Goal: Find specific page/section: Find specific page/section

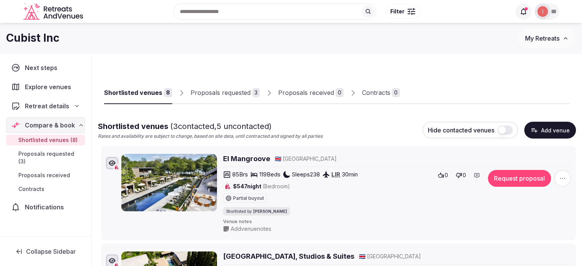
click at [236, 93] on div "Proposals requested" at bounding box center [221, 92] width 60 height 9
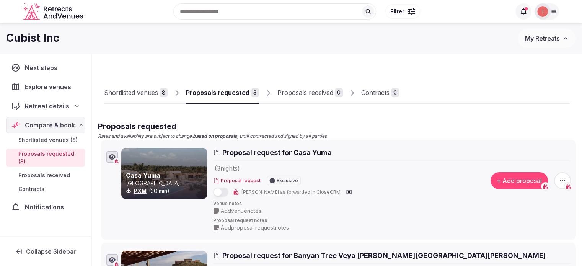
click at [144, 101] on link "Shortlisted venues 8" at bounding box center [136, 93] width 64 height 22
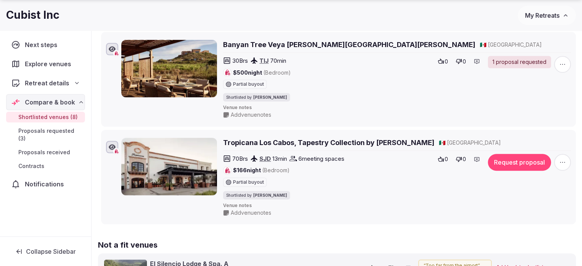
scroll to position [689, 0]
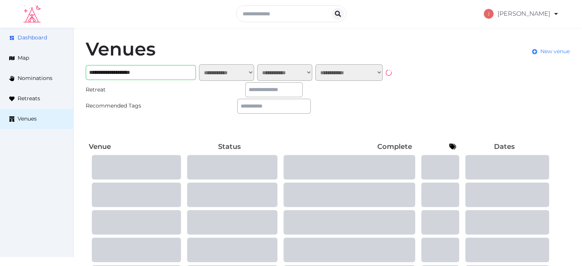
click at [33, 38] on span "Dashboard" at bounding box center [32, 38] width 29 height 8
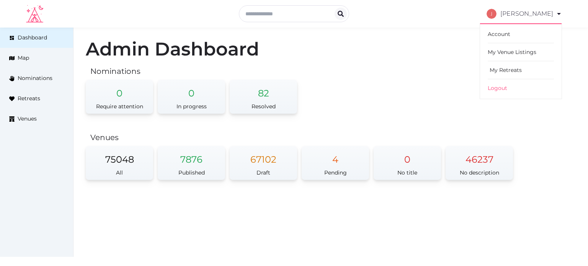
click at [510, 65] on link "My Retreats" at bounding box center [521, 70] width 66 height 18
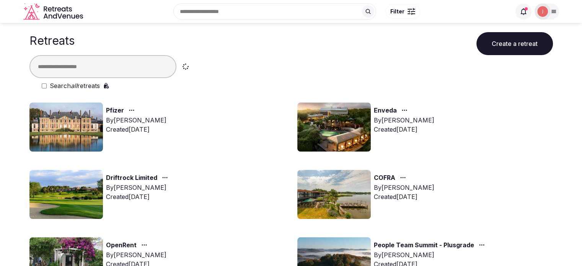
click at [525, 15] on icon at bounding box center [524, 12] width 8 height 8
click at [557, 13] on div at bounding box center [554, 11] width 11 height 6
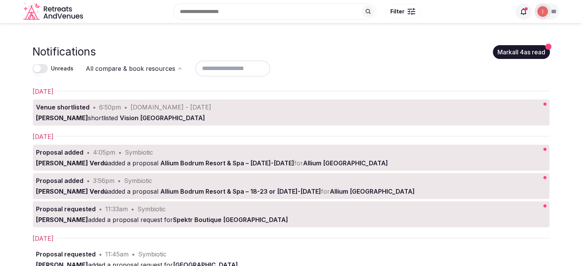
click at [552, 13] on icon at bounding box center [554, 11] width 6 height 6
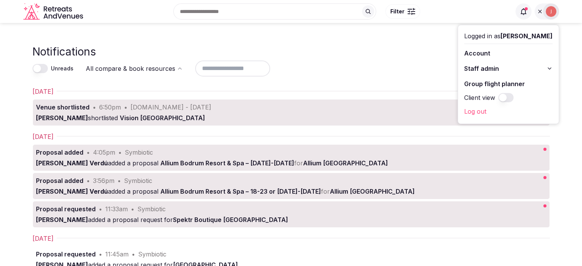
click at [523, 64] on button "Staff admin" at bounding box center [508, 68] width 88 height 12
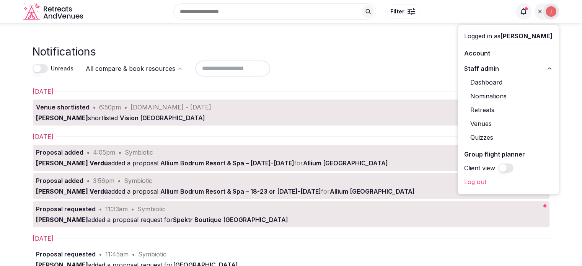
click at [491, 82] on link "Dashboard" at bounding box center [508, 82] width 88 height 12
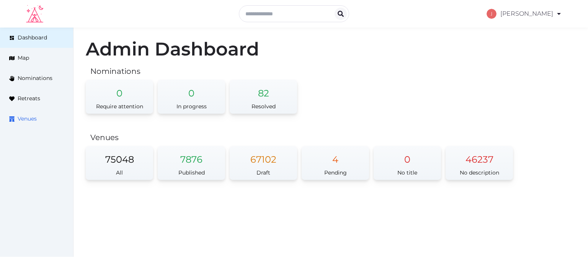
click at [36, 113] on link "Venues" at bounding box center [36, 119] width 73 height 20
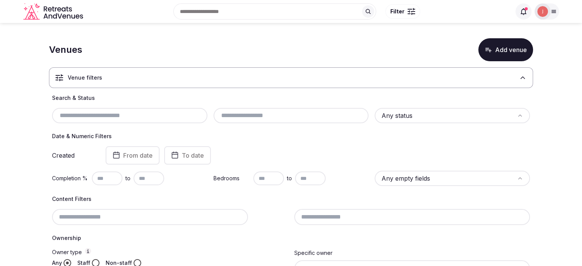
click at [165, 117] on input "text" at bounding box center [129, 115] width 149 height 9
click at [389, 119] on html "Search Popular Destinations Toscana, Italy Riviera Maya, Mexico Indonesia, Bali…" at bounding box center [291, 133] width 582 height 266
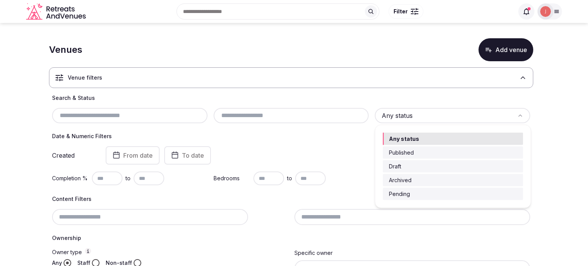
click at [334, 115] on html "Search Popular Destinations Toscana, Italy Riviera Maya, Mexico Indonesia, Bali…" at bounding box center [294, 133] width 588 height 266
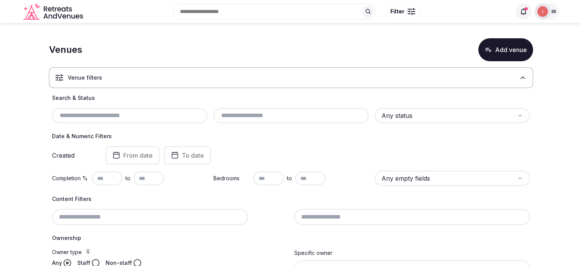
click at [141, 87] on div "Venue filters" at bounding box center [291, 77] width 484 height 21
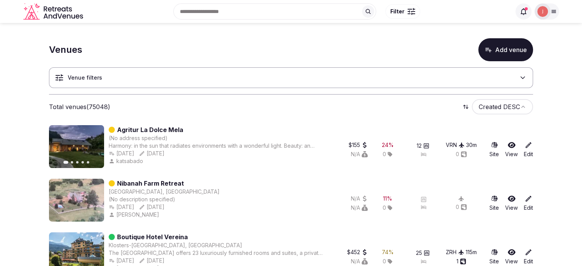
click at [141, 82] on div "Venue filters" at bounding box center [291, 77] width 484 height 21
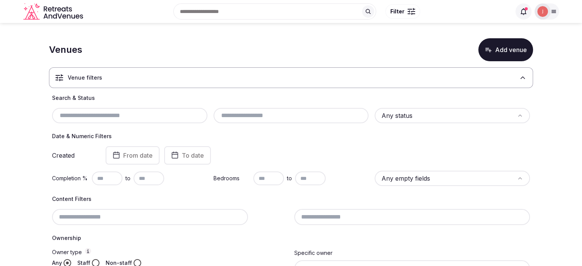
click at [127, 111] on input "text" at bounding box center [129, 115] width 149 height 9
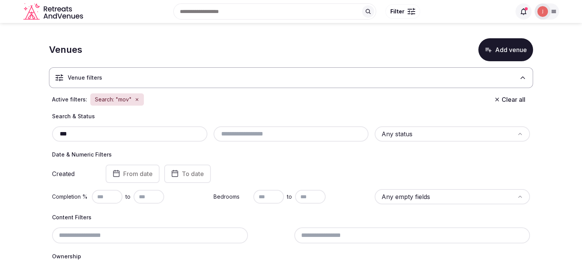
click at [129, 113] on h4 "Search & Status" at bounding box center [291, 117] width 478 height 8
click at [113, 128] on div "***" at bounding box center [129, 133] width 155 height 15
click at [118, 136] on input "***" at bounding box center [129, 133] width 149 height 9
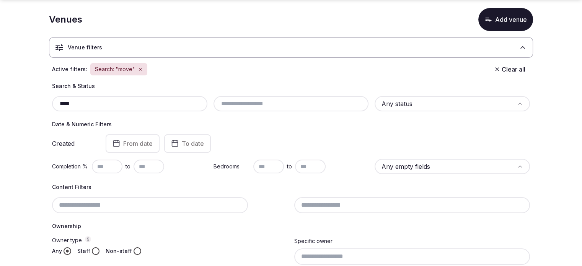
scroll to position [77, 0]
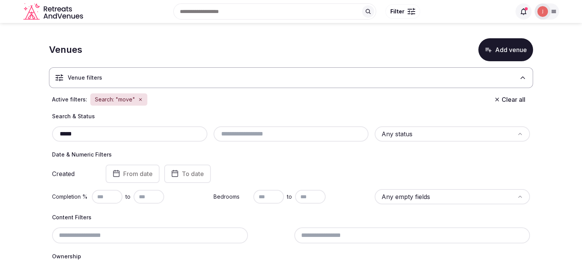
type input "******"
drag, startPoint x: 98, startPoint y: 136, endPoint x: 29, endPoint y: 131, distance: 68.7
click at [29, 131] on section "Venues Add venue Venue filters Active filters: Search: "movein" Clear all Searc…" at bounding box center [291, 203] width 582 height 360
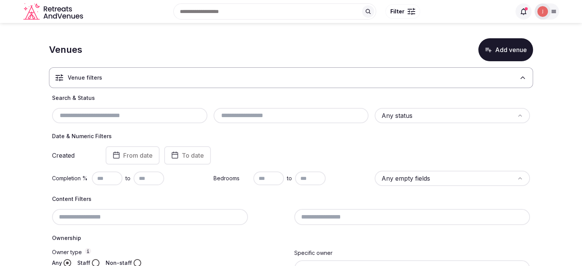
click at [30, 131] on section "Venues Add venue Venue filters Search & Status Any status Date & Numeric Filter…" at bounding box center [291, 194] width 582 height 342
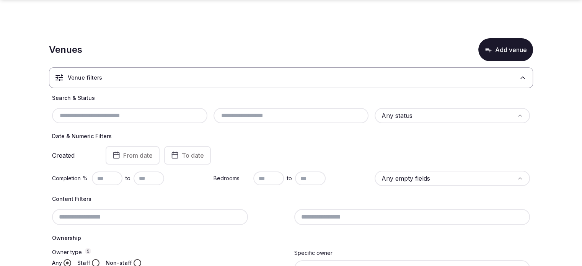
scroll to position [98, 0]
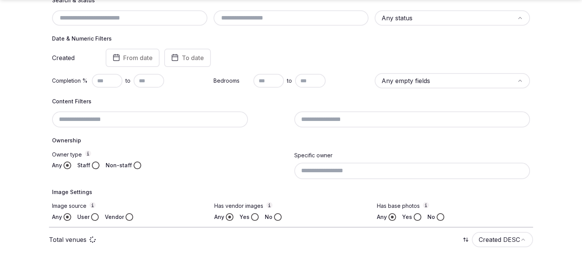
click at [313, 159] on div "Specific owner" at bounding box center [412, 164] width 236 height 28
click at [318, 168] on input at bounding box center [412, 171] width 236 height 16
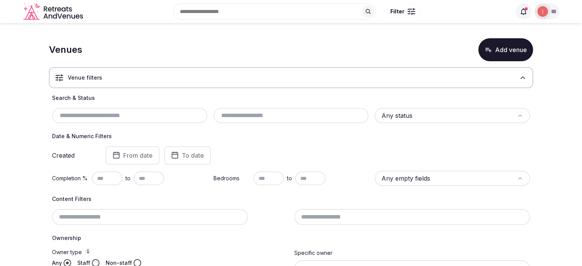
click at [158, 85] on div "Venue filters" at bounding box center [291, 77] width 484 height 21
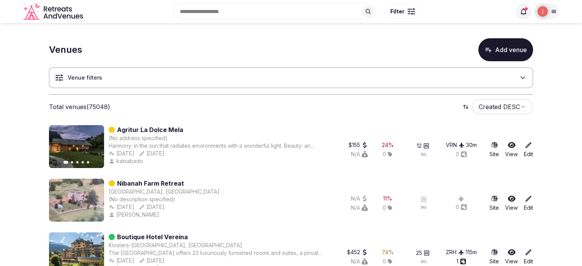
click at [159, 74] on div "Venue filters" at bounding box center [291, 77] width 484 height 21
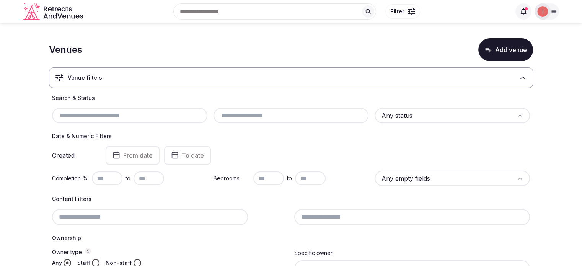
click at [564, 9] on div "Search Popular Destinations Toscana, Italy Riviera Maya, Mexico Indonesia, Bali…" at bounding box center [291, 11] width 582 height 23
click at [560, 11] on div "Search Popular Destinations Toscana, Italy Riviera Maya, Mexico Indonesia, Bali…" at bounding box center [291, 11] width 582 height 23
click at [558, 12] on div at bounding box center [554, 11] width 11 height 6
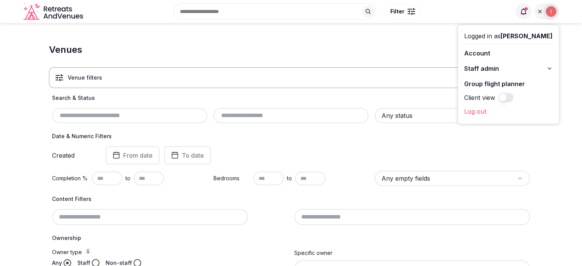
click at [490, 70] on button "Staff admin" at bounding box center [508, 68] width 88 height 12
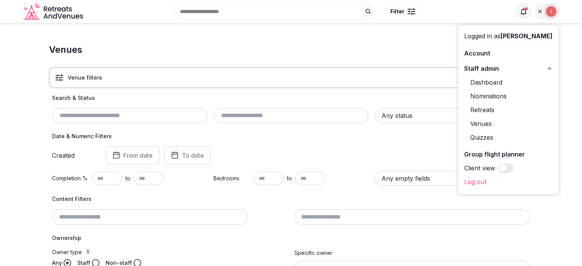
click at [482, 87] on link "Dashboard" at bounding box center [508, 82] width 88 height 12
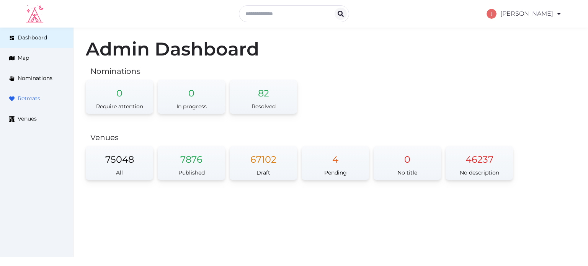
click at [35, 96] on span "Retreats" at bounding box center [29, 99] width 23 height 8
